Goal: Find specific page/section: Find specific page/section

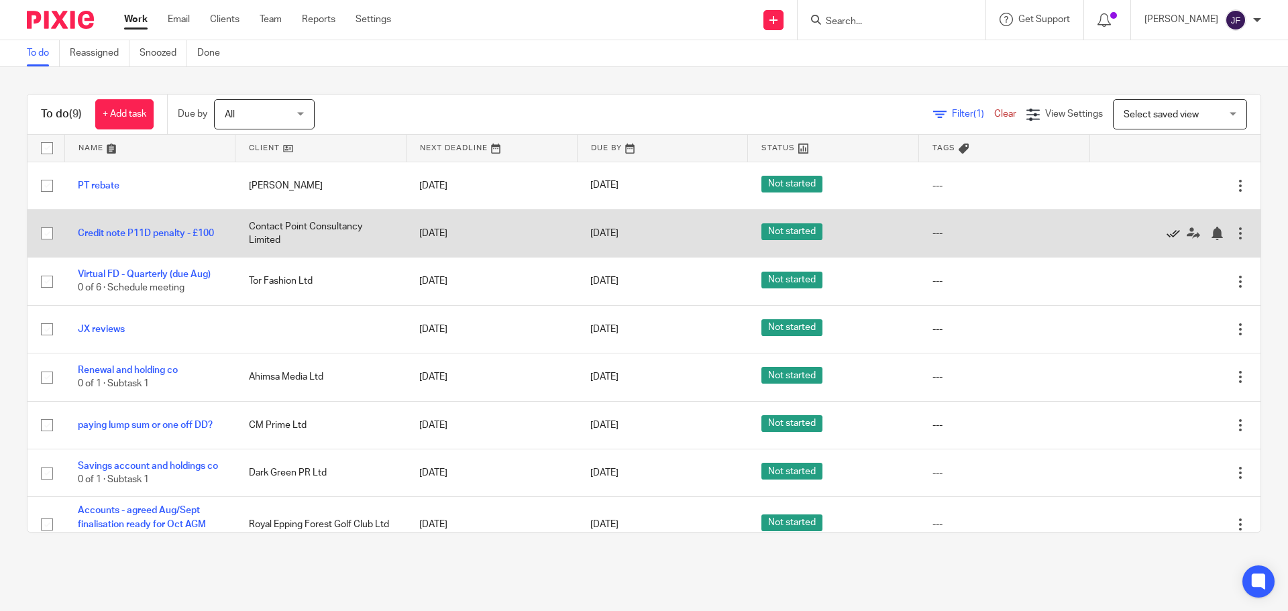
click at [1166, 232] on icon at bounding box center [1172, 233] width 13 height 13
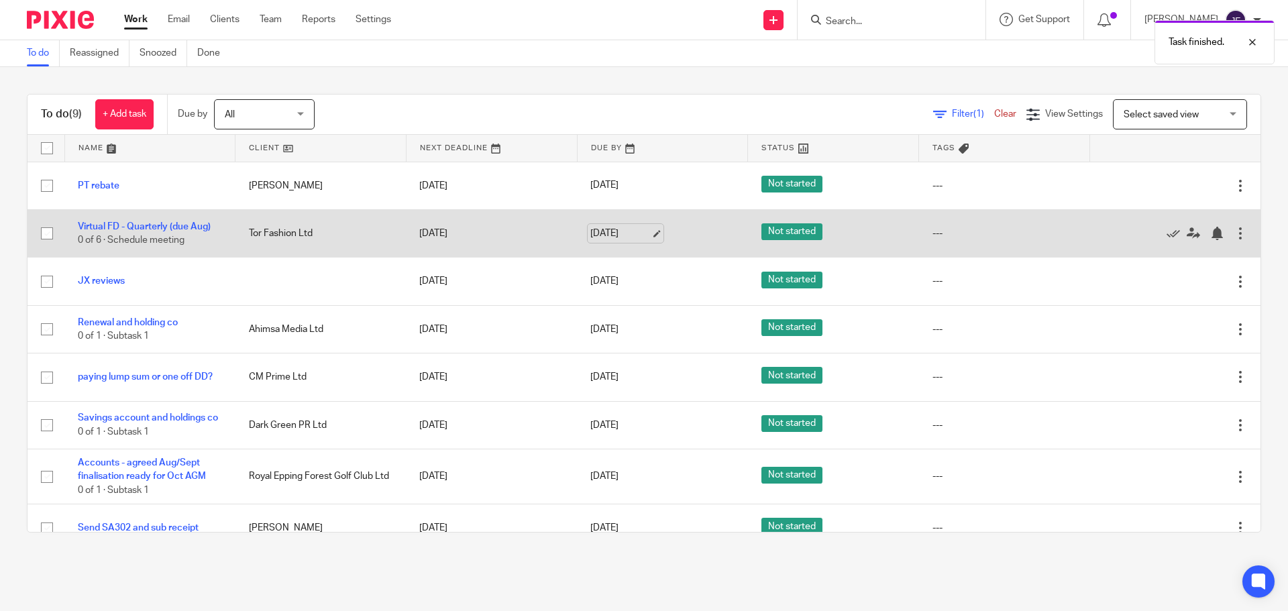
click at [600, 234] on link "[DATE]" at bounding box center [620, 234] width 60 height 14
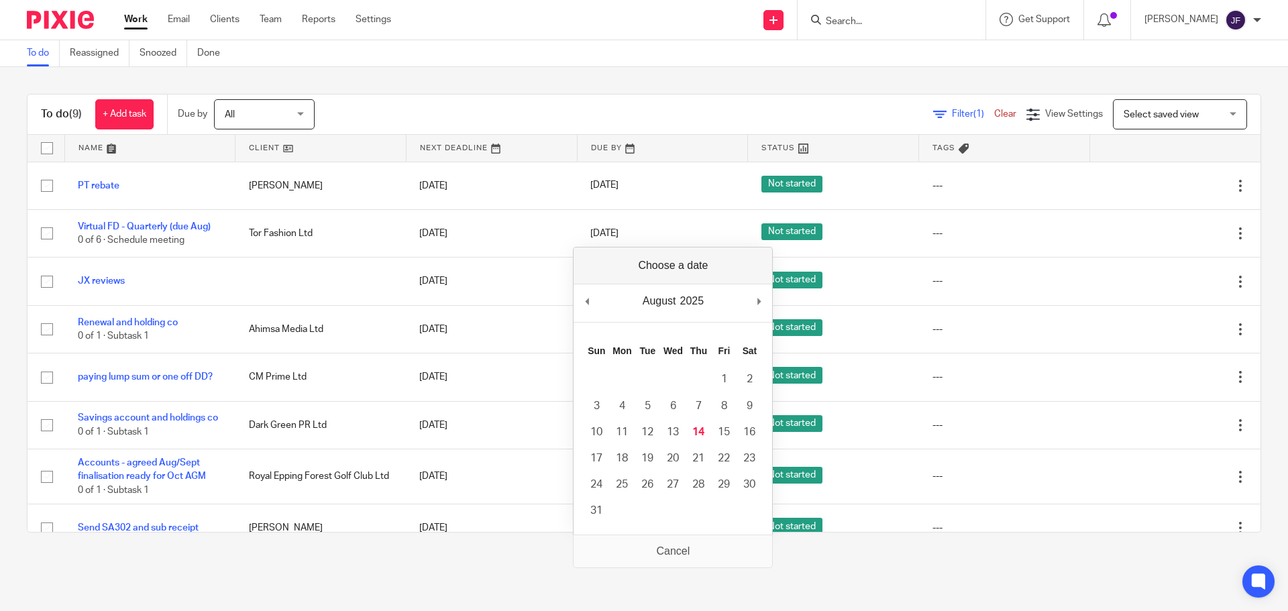
click at [462, 561] on main "To do Reassigned Snoozed Done To do (9) + Add task Due by All All Today Tomorro…" at bounding box center [644, 305] width 1288 height 611
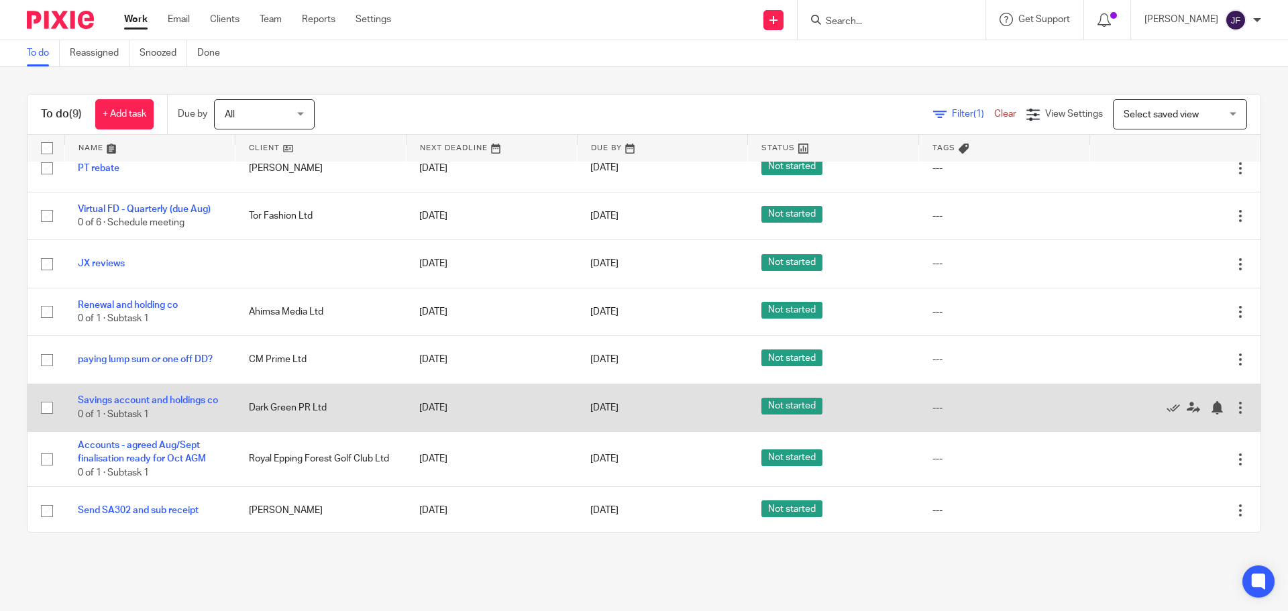
scroll to position [27, 0]
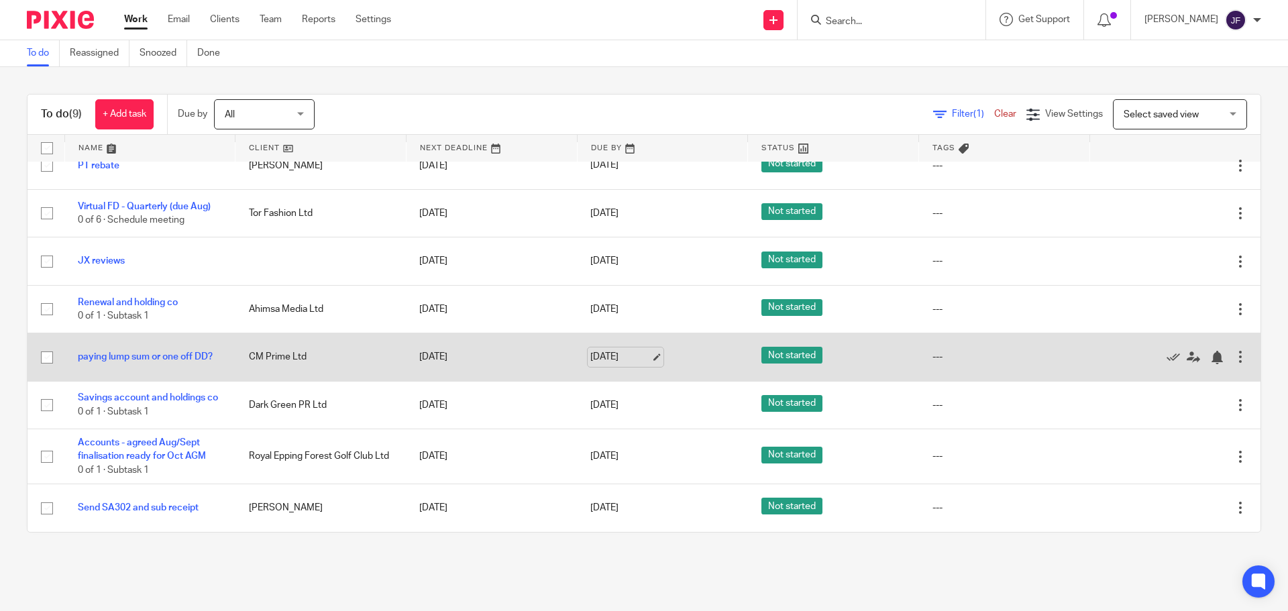
click at [590, 350] on link "[DATE]" at bounding box center [620, 357] width 60 height 14
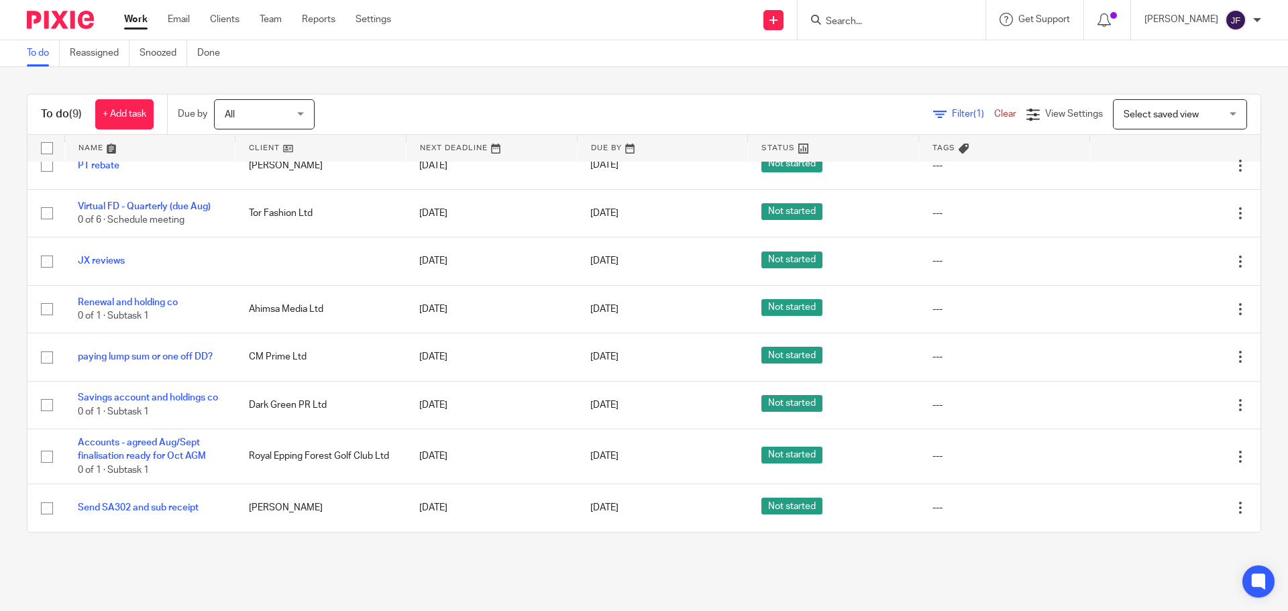
click at [848, 21] on input "Search" at bounding box center [884, 22] width 121 height 12
type input "london flor"
click at [885, 19] on input "Search" at bounding box center [884, 22] width 121 height 12
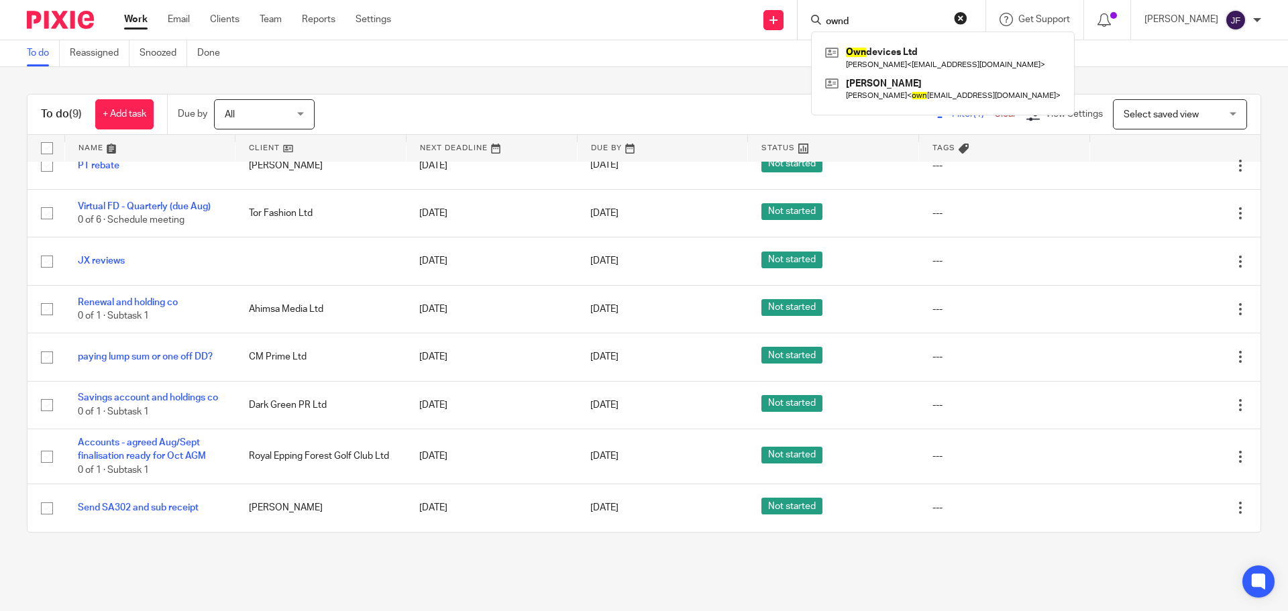
type input "ownde"
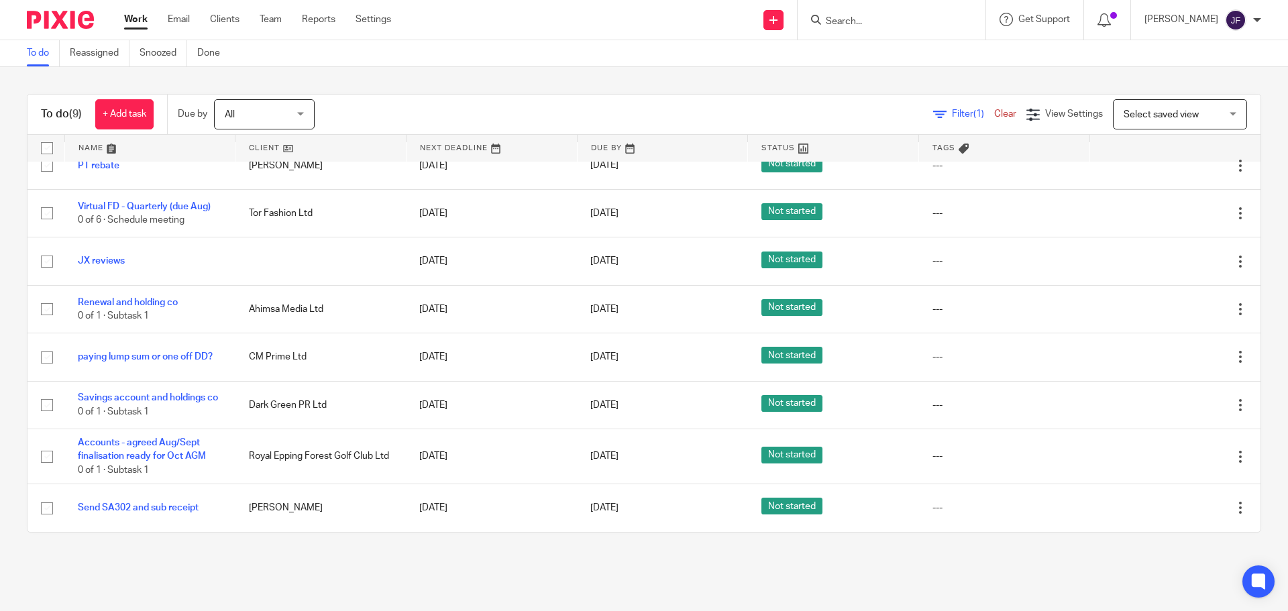
click at [912, 21] on input "Search" at bounding box center [884, 22] width 121 height 12
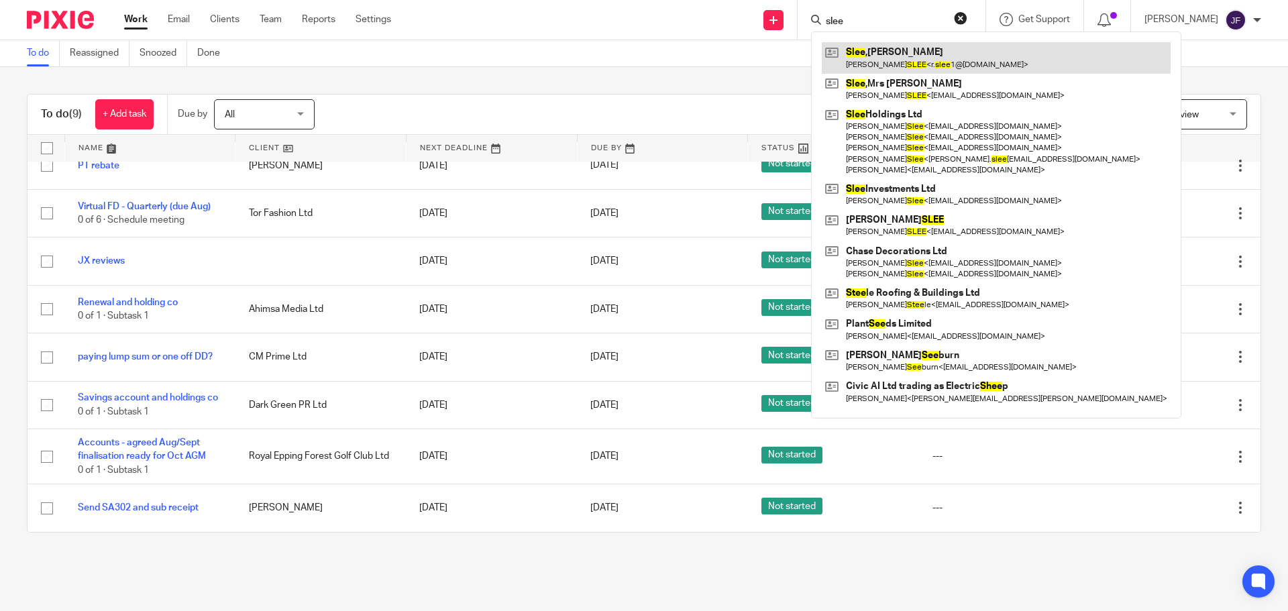
type input "slee"
click at [932, 49] on link at bounding box center [996, 57] width 349 height 31
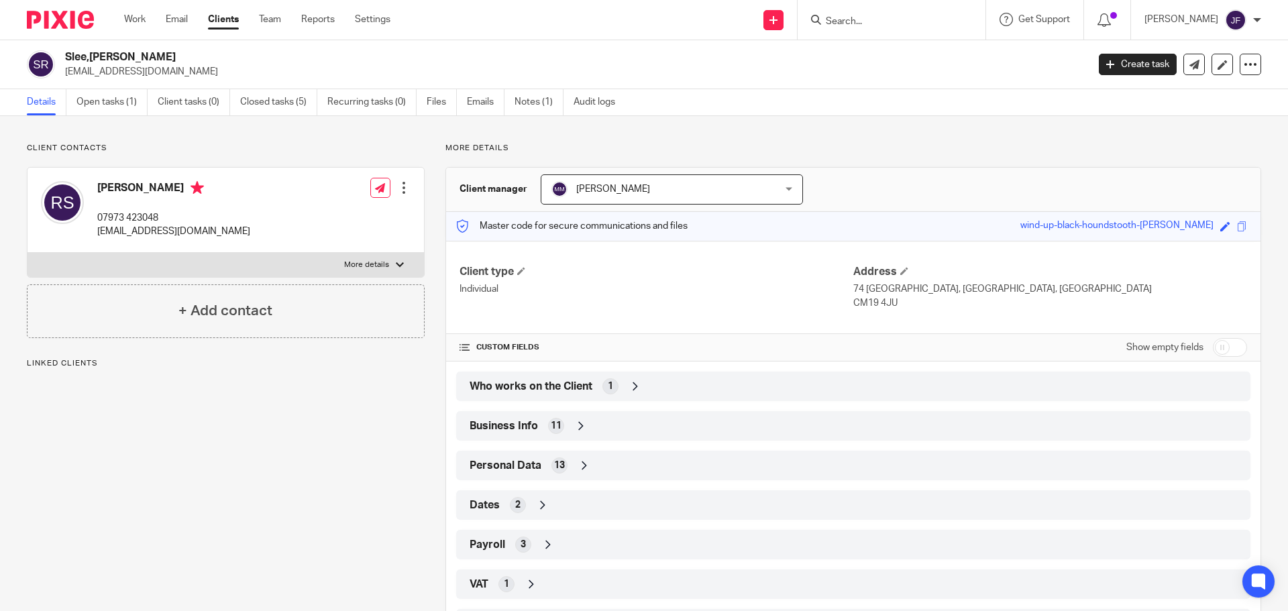
click at [873, 19] on input "Search" at bounding box center [884, 22] width 121 height 12
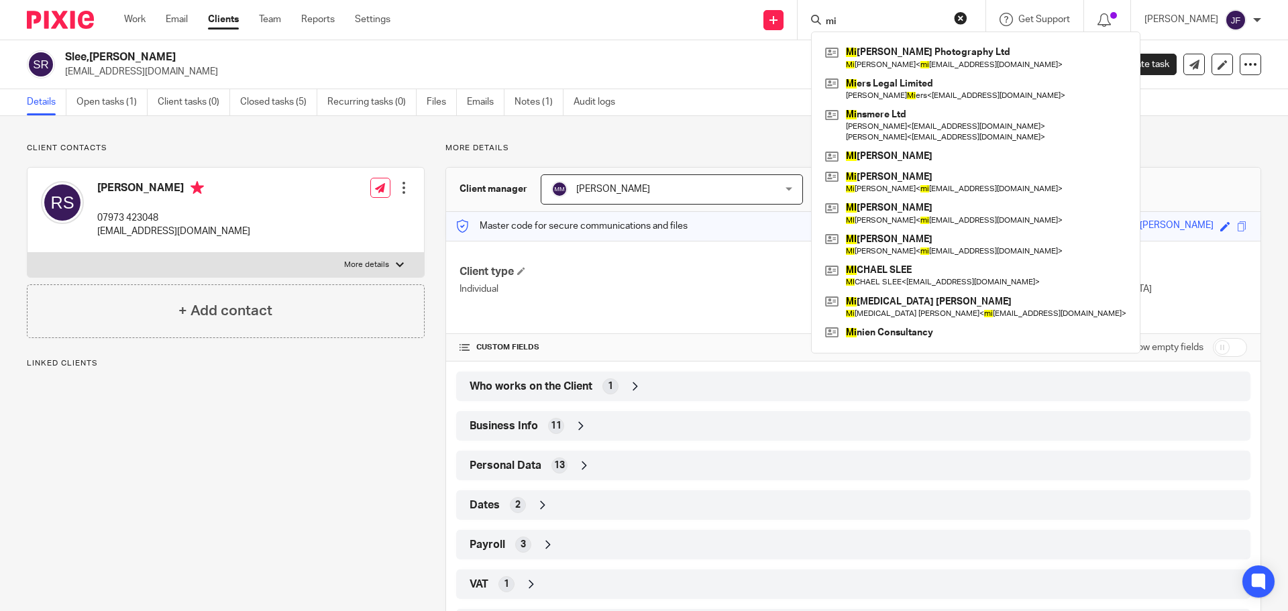
type input "m"
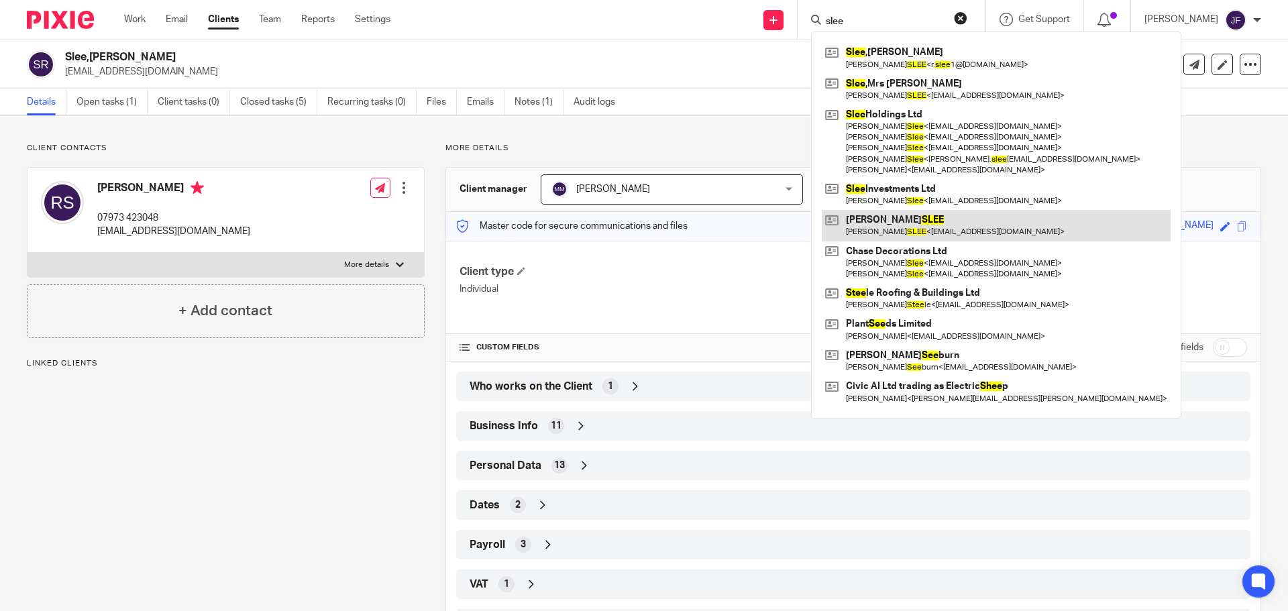
type input "slee"
click at [916, 223] on link at bounding box center [996, 225] width 349 height 31
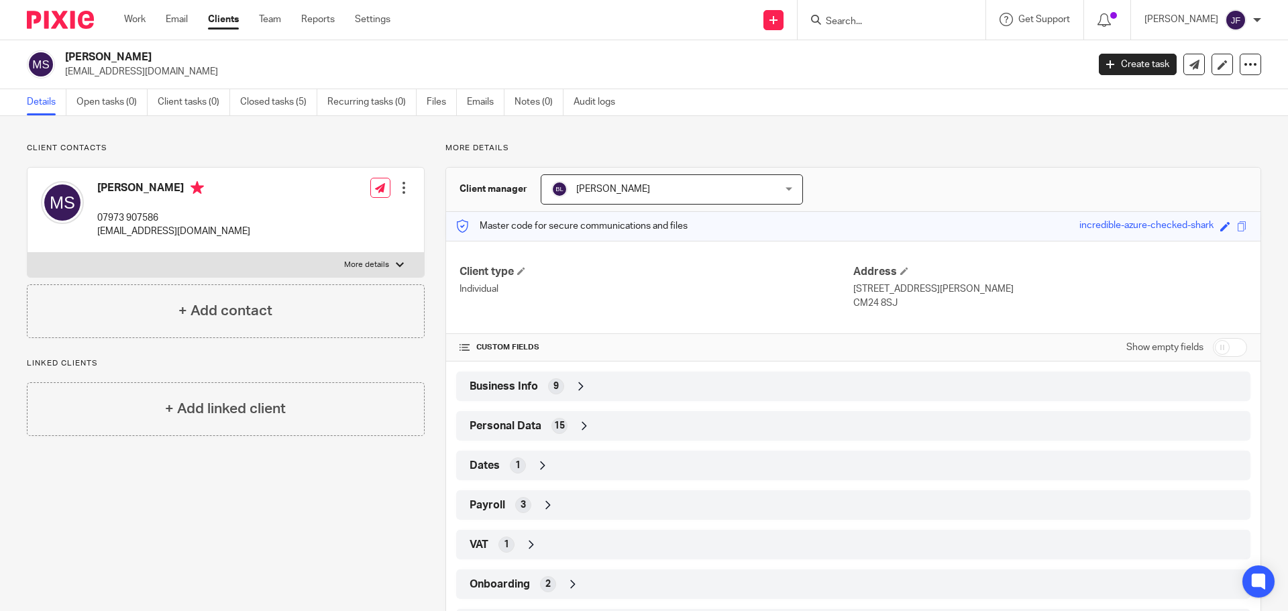
click at [862, 21] on input "Search" at bounding box center [884, 22] width 121 height 12
type input "ajw"
click at [886, 72] on link at bounding box center [935, 57] width 227 height 31
